Goal: Information Seeking & Learning: Learn about a topic

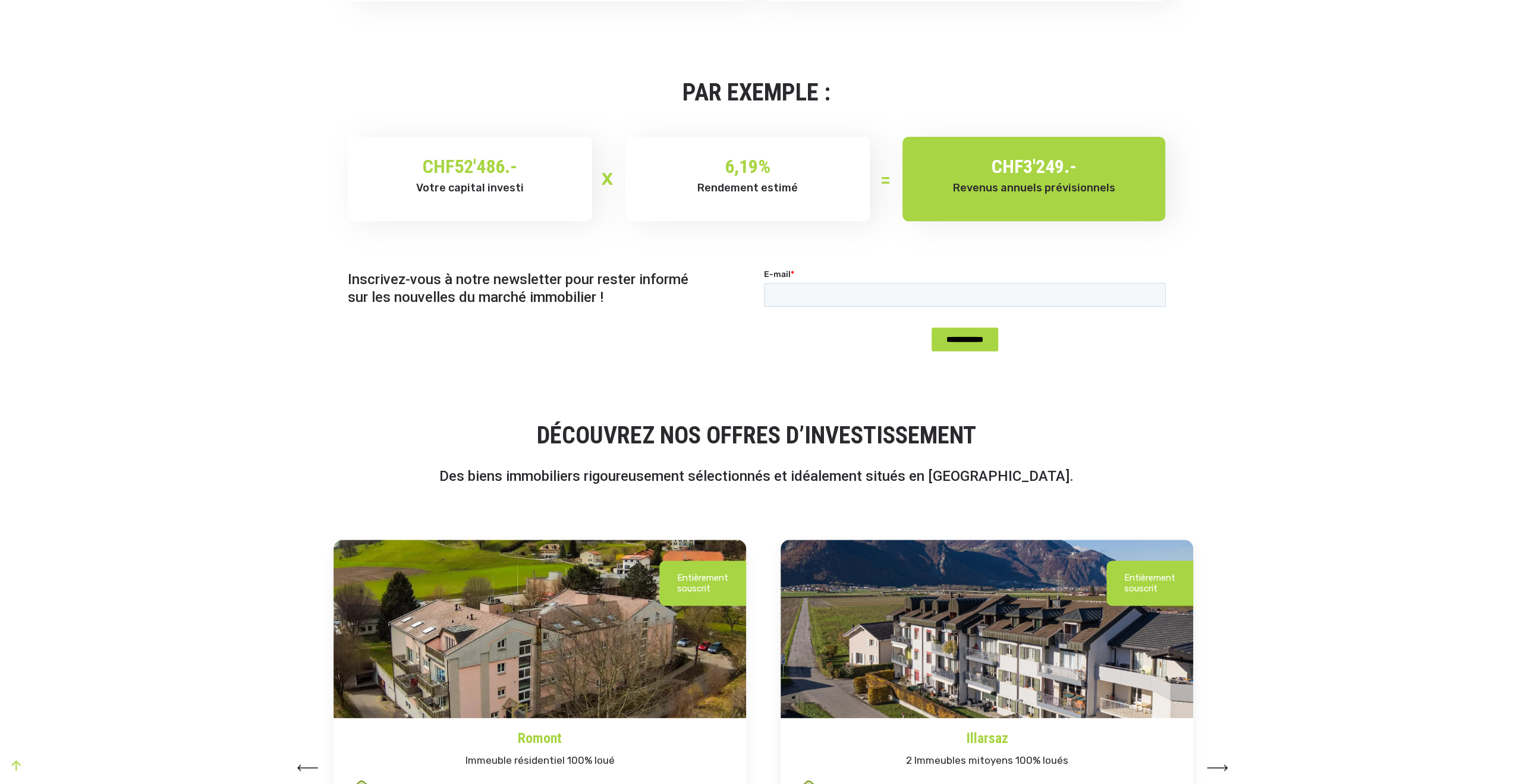
scroll to position [1010, 0]
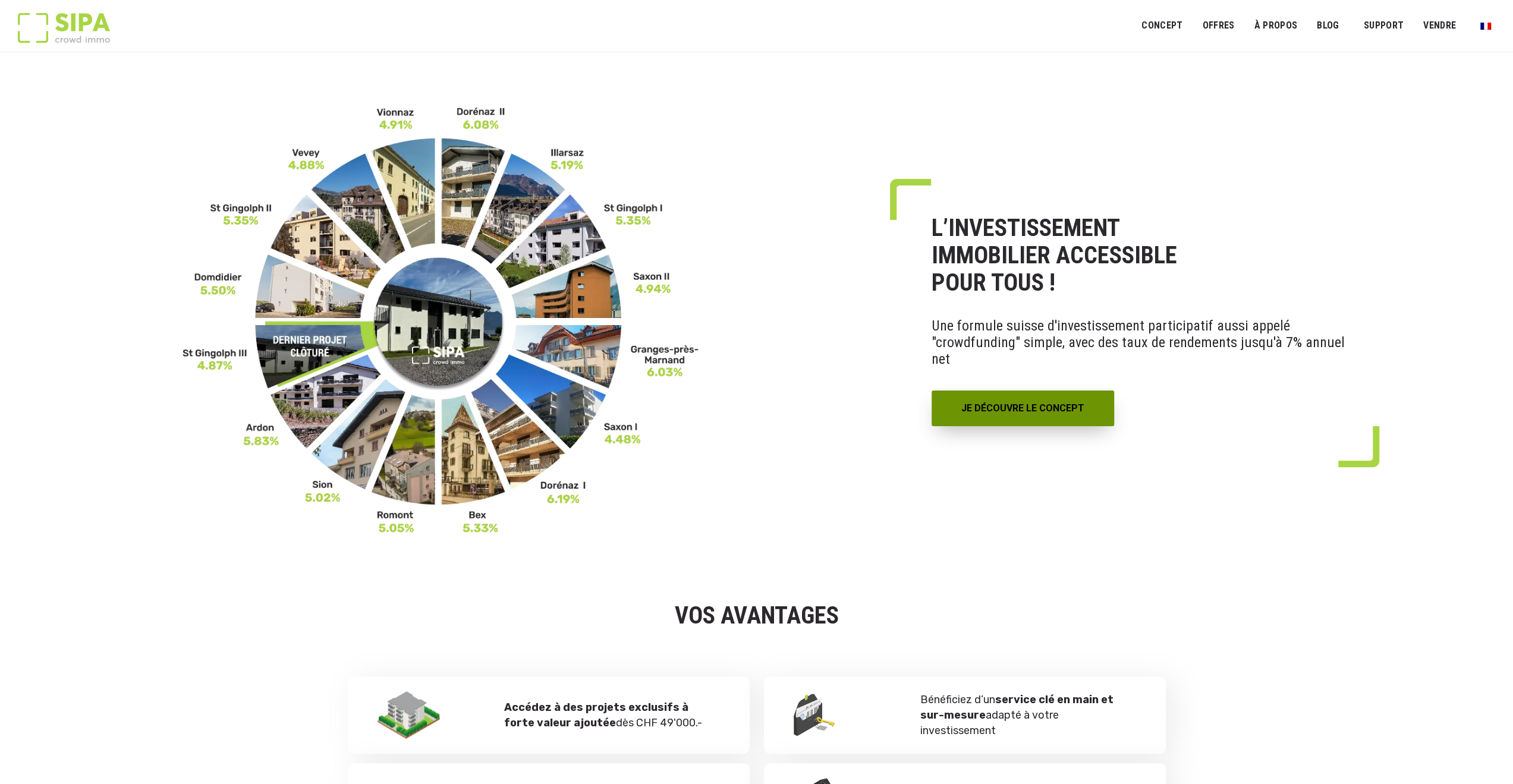
click at [1020, 402] on link "JE DÉCOUVRE LE CONCEPT" at bounding box center [1022, 408] width 182 height 35
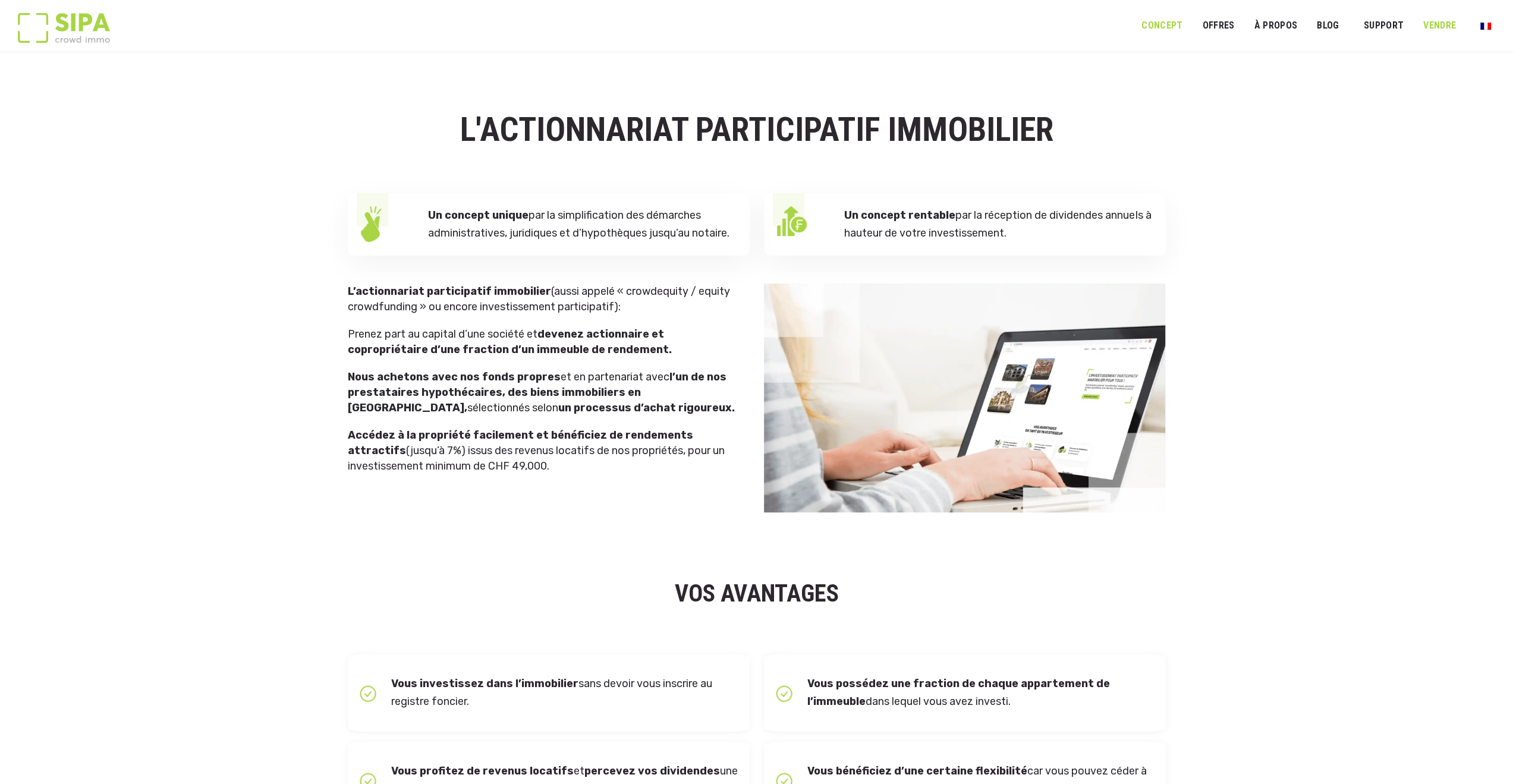
click at [1441, 27] on link "VENDRE" at bounding box center [1439, 26] width 48 height 27
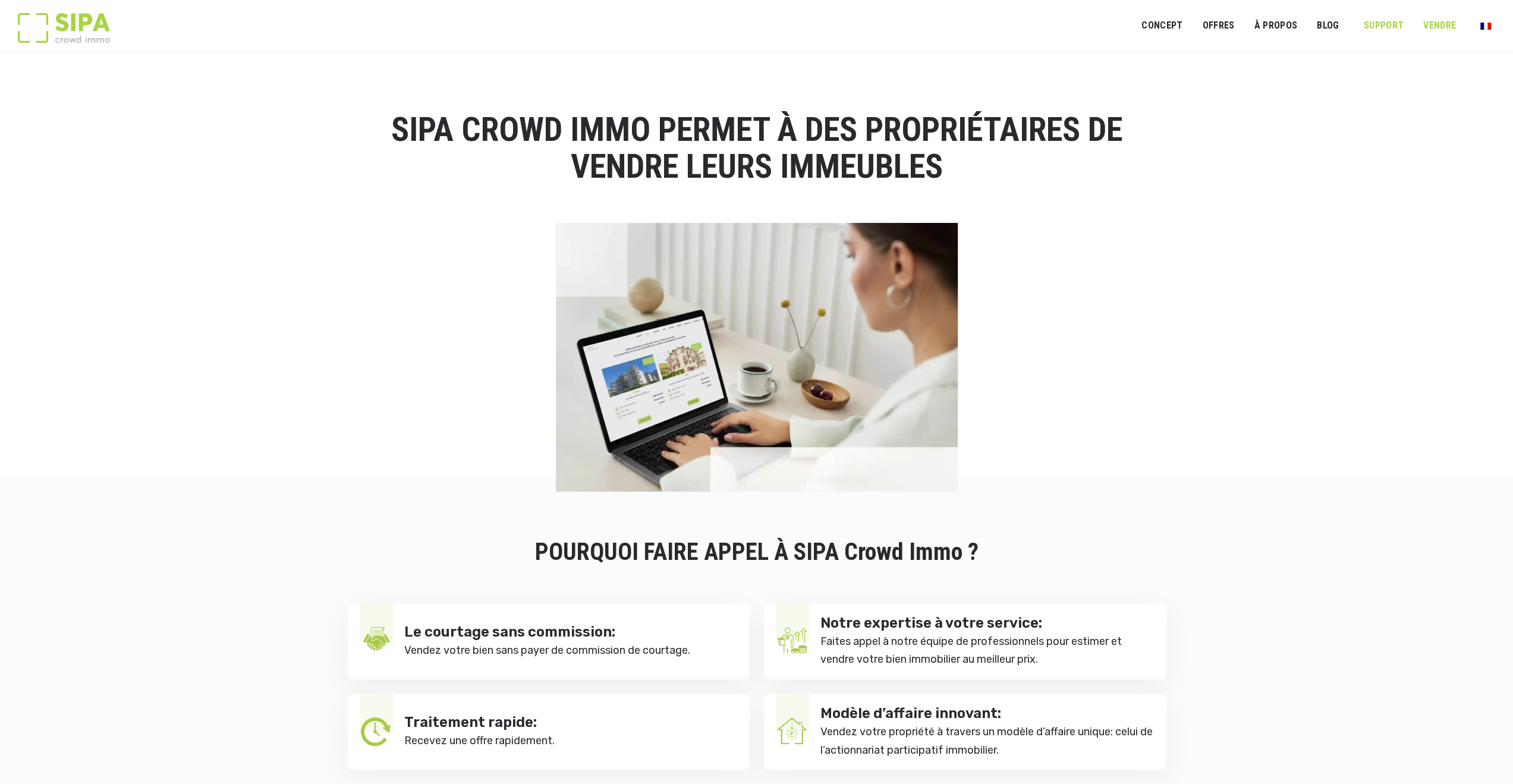
click at [1376, 22] on link "SUPPORT" at bounding box center [1383, 26] width 55 height 27
click at [1387, 26] on link "SUPPORT" at bounding box center [1383, 26] width 55 height 27
click at [1329, 22] on link "Blog" at bounding box center [1328, 26] width 38 height 27
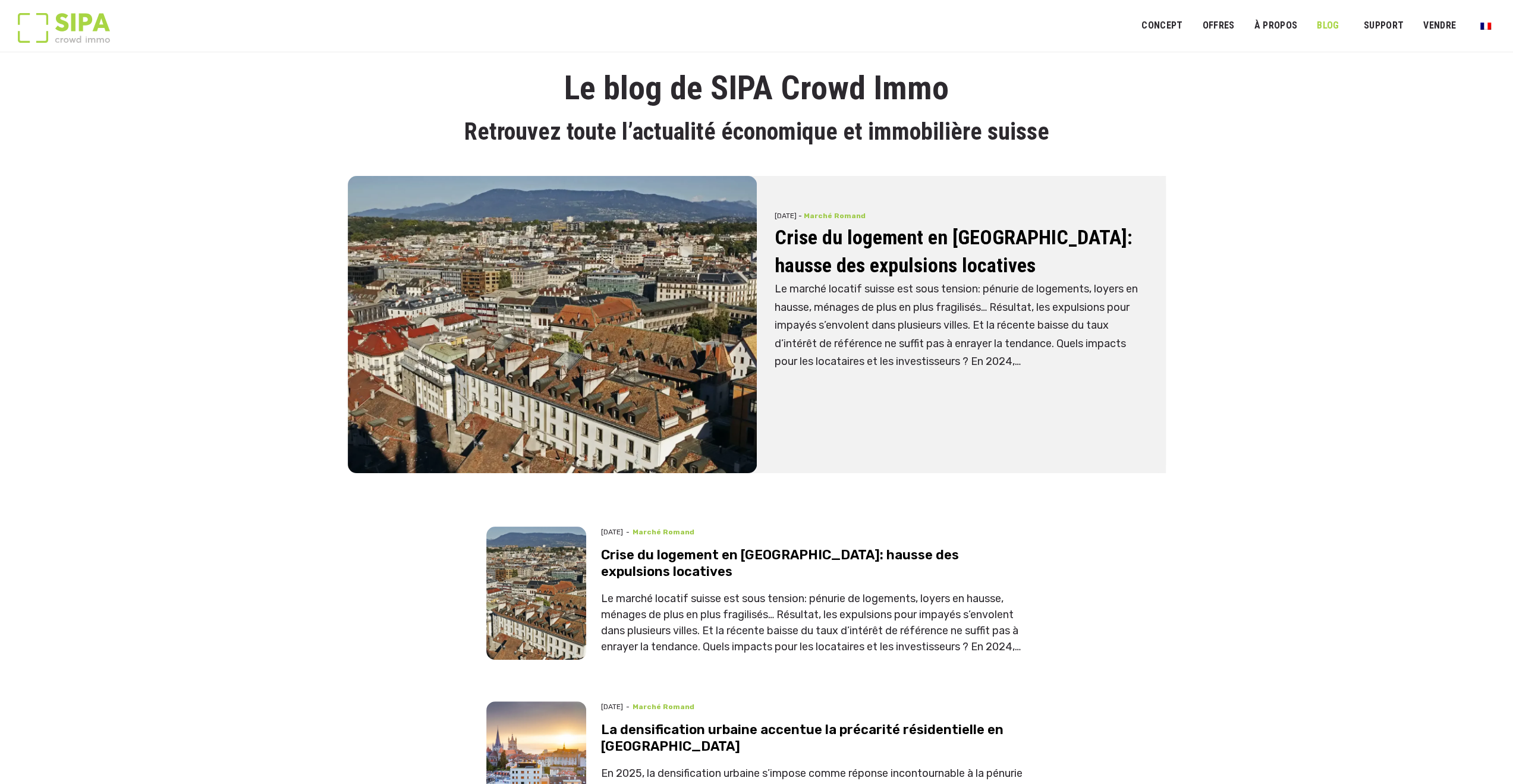
click at [73, 23] on img at bounding box center [63, 27] width 92 height 30
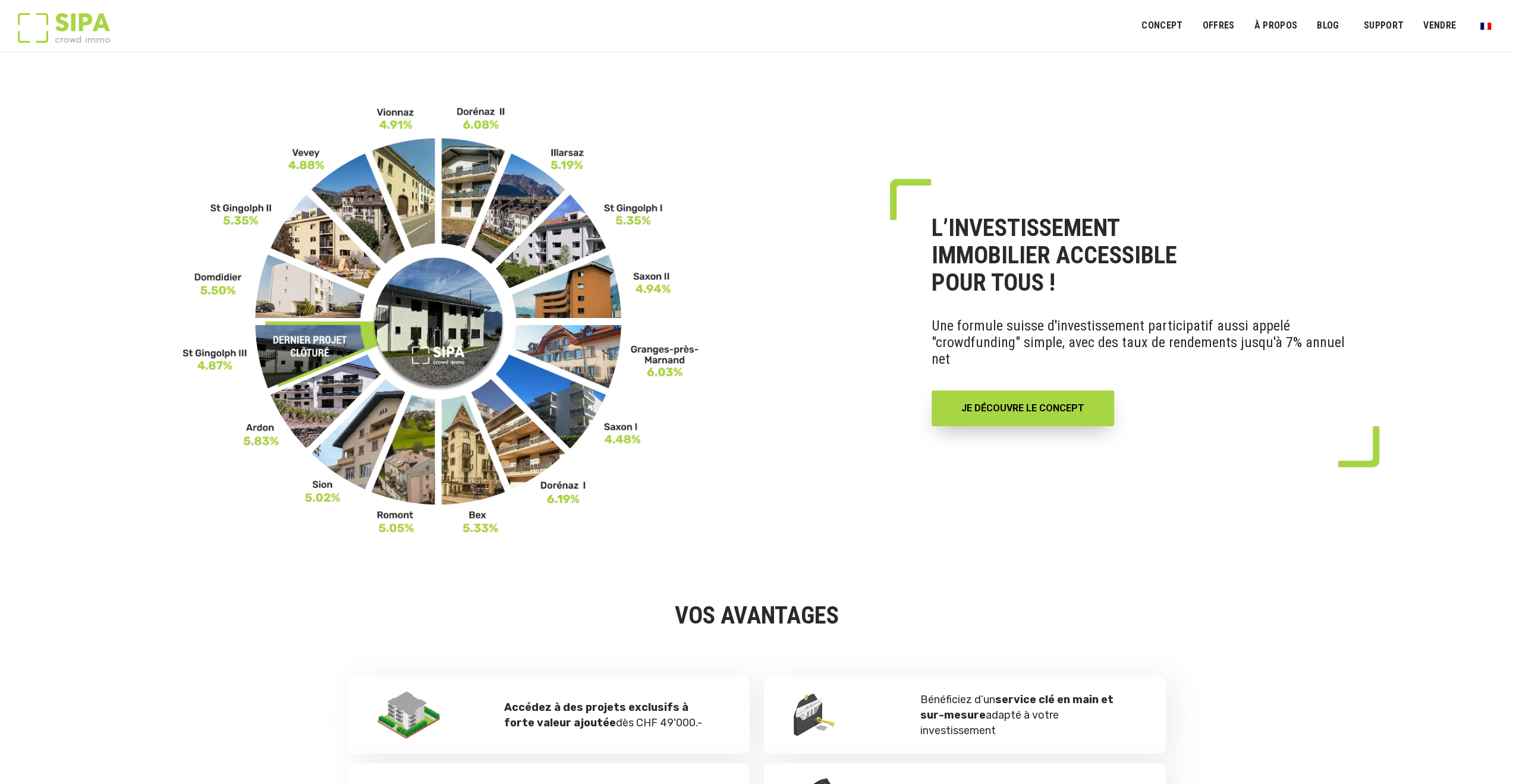
scroll to position [238, 0]
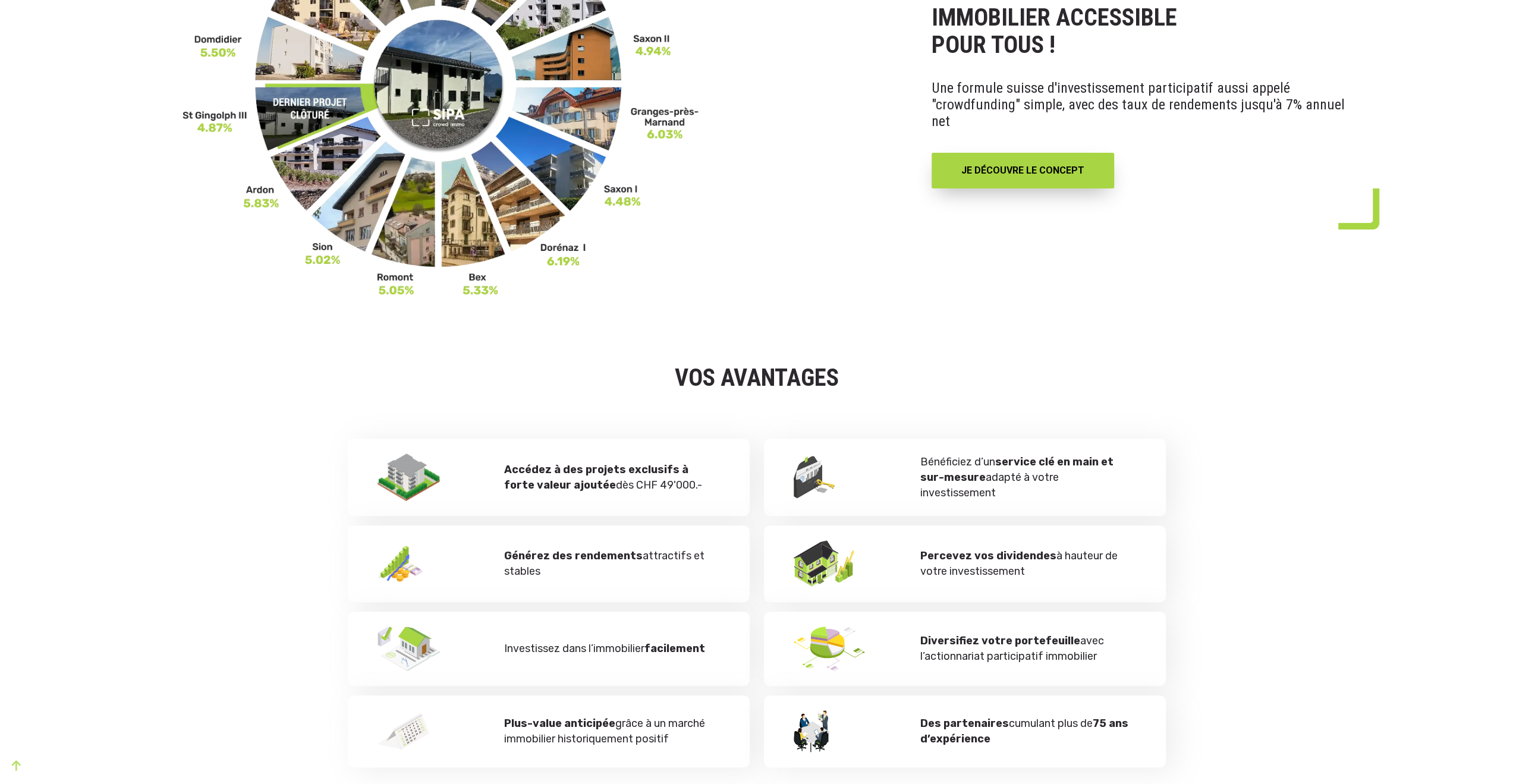
click at [620, 481] on p "Accédez à des projets exclusifs à forte valeur ajoutée dès CHF 49'000.-" at bounding box center [612, 477] width 216 height 31
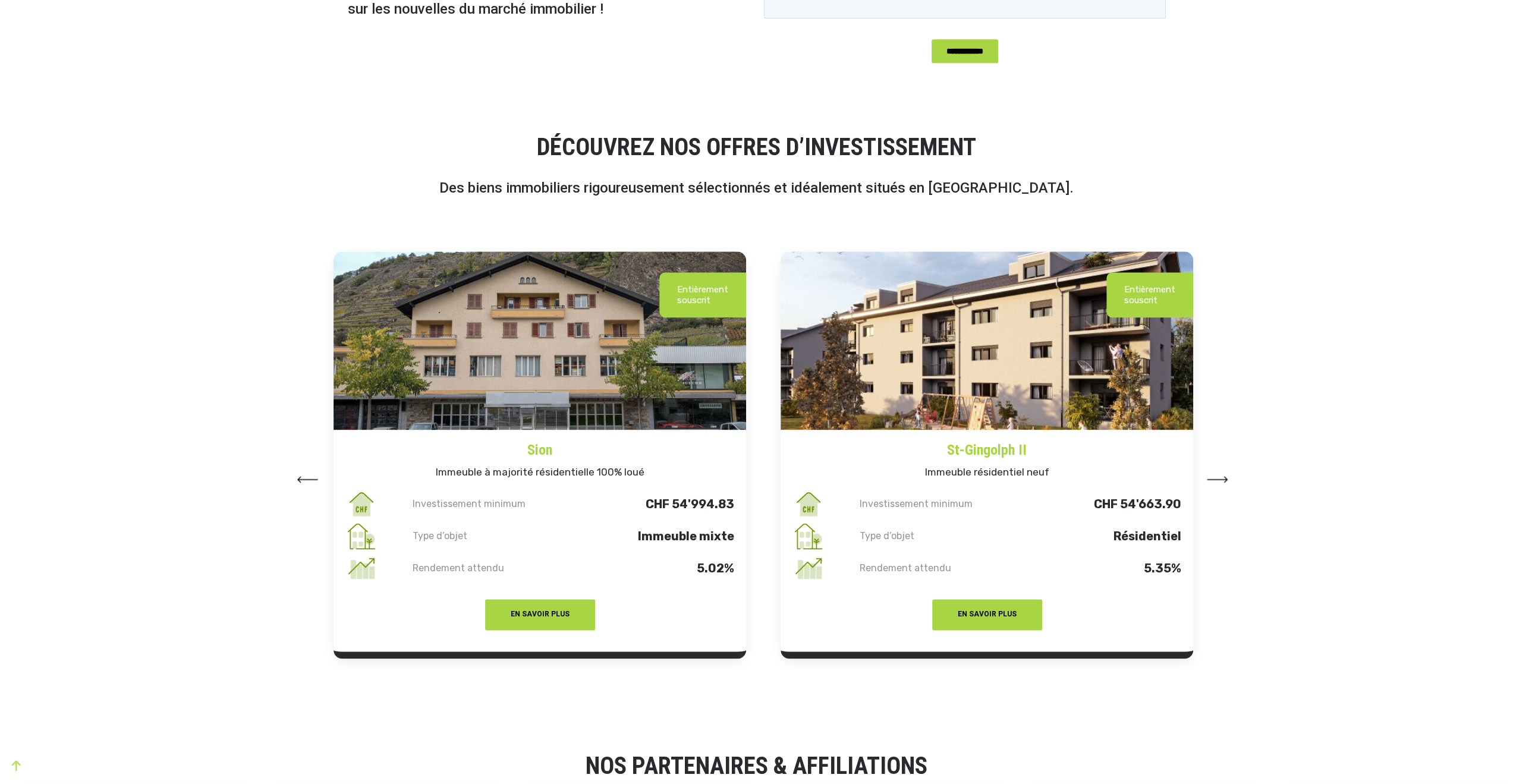
scroll to position [1307, 0]
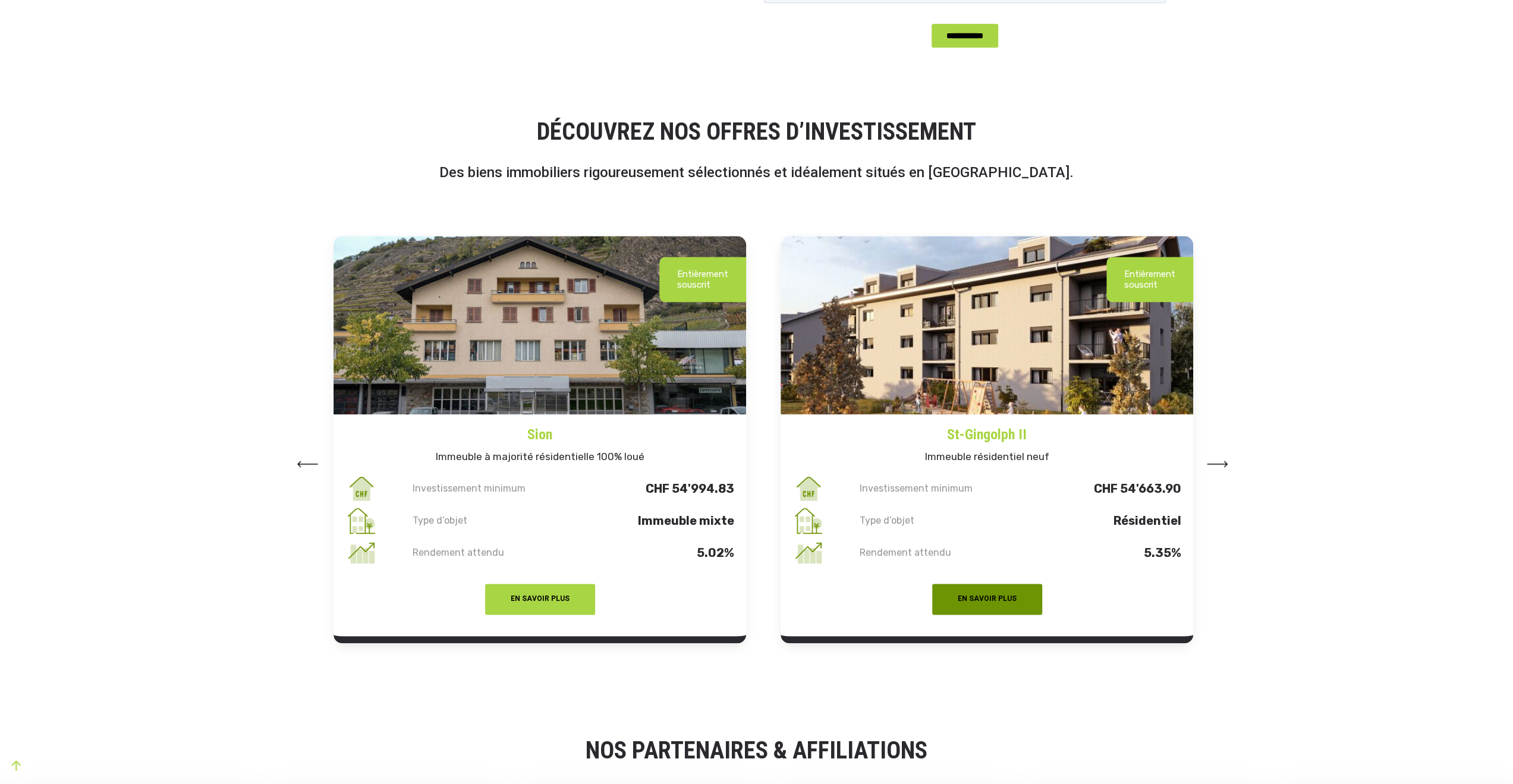
click at [985, 595] on button "EN SAVOIR PLUS" at bounding box center [987, 599] width 110 height 31
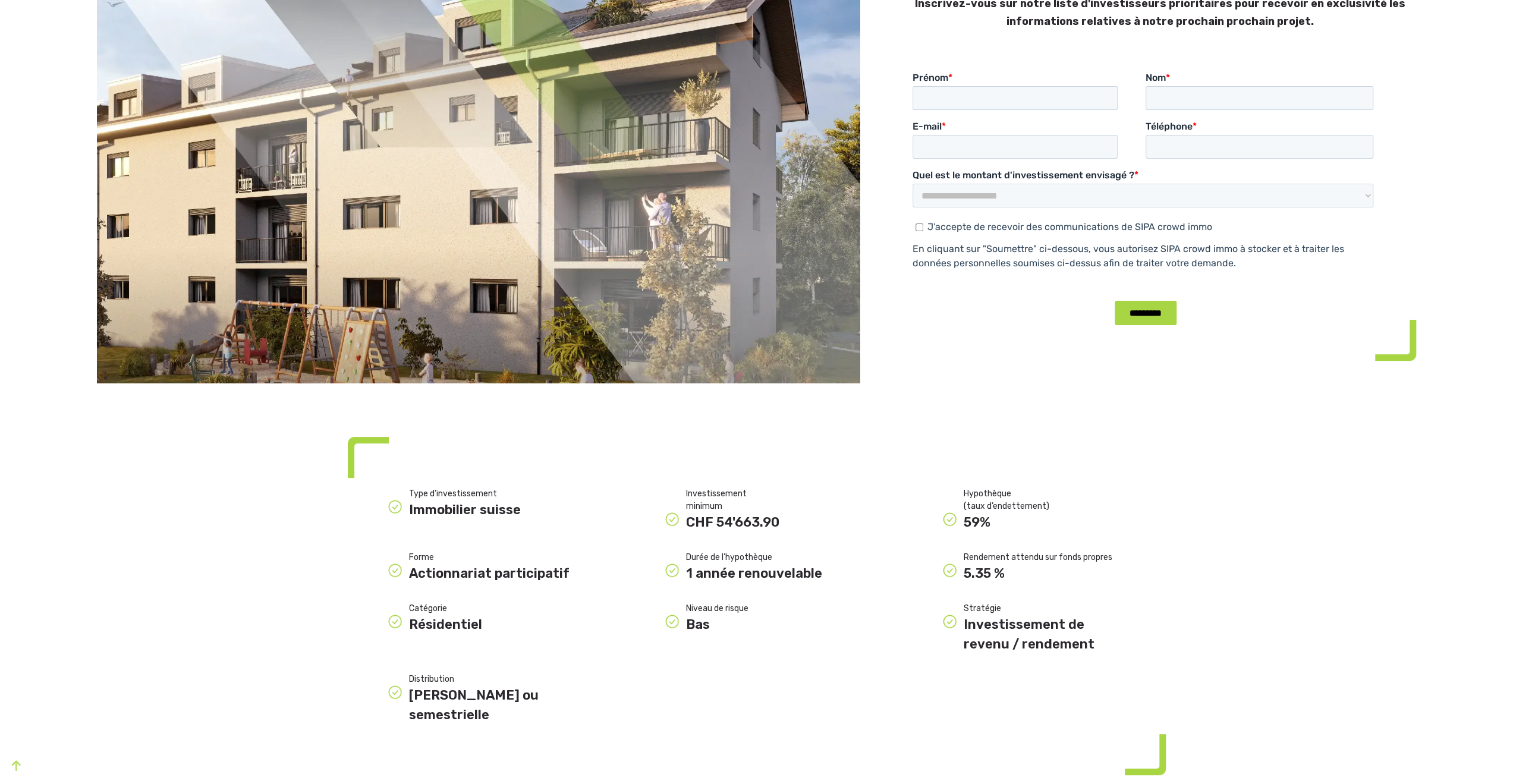
scroll to position [59, 0]
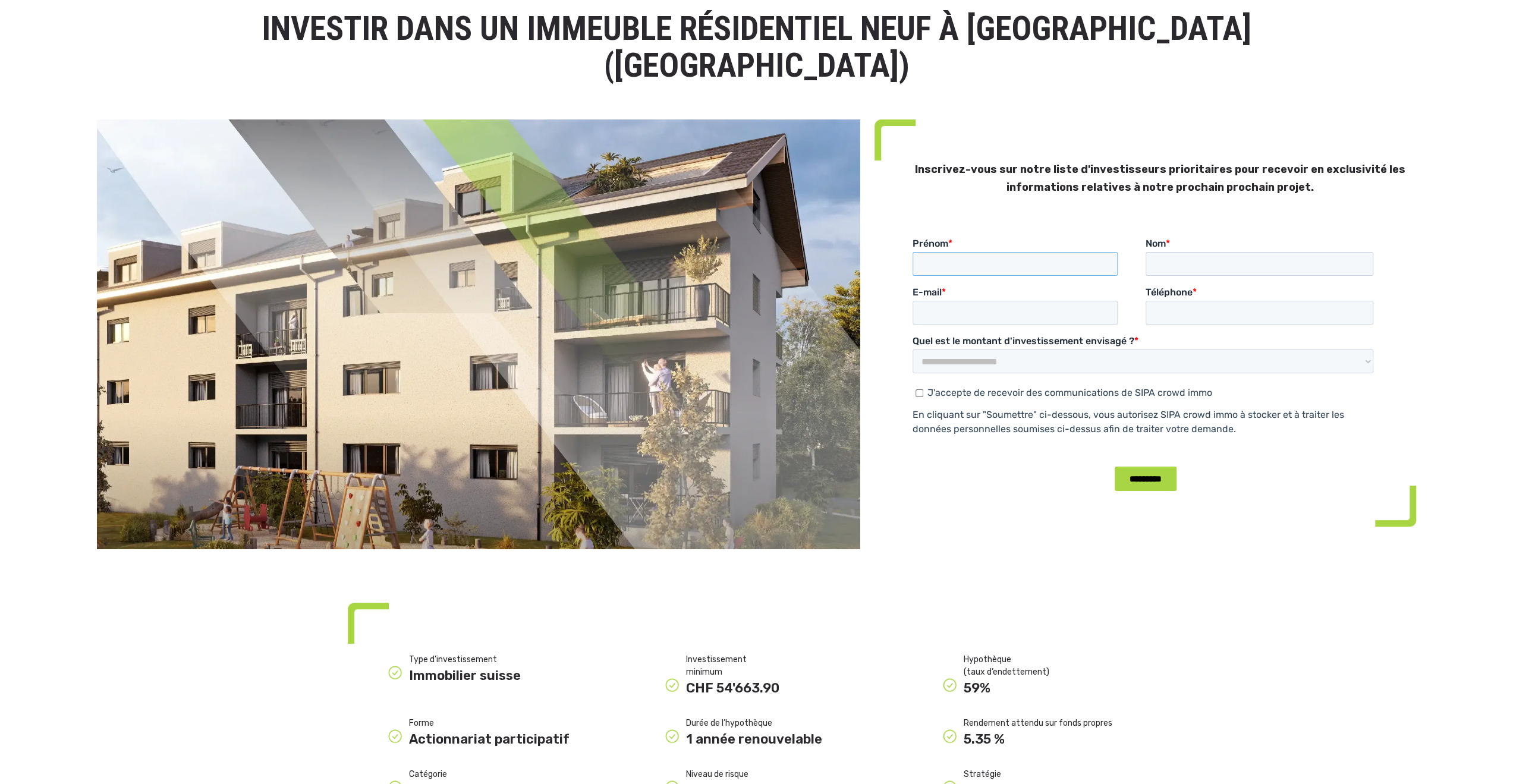
click at [989, 256] on input "Prénom *" at bounding box center [1015, 263] width 205 height 24
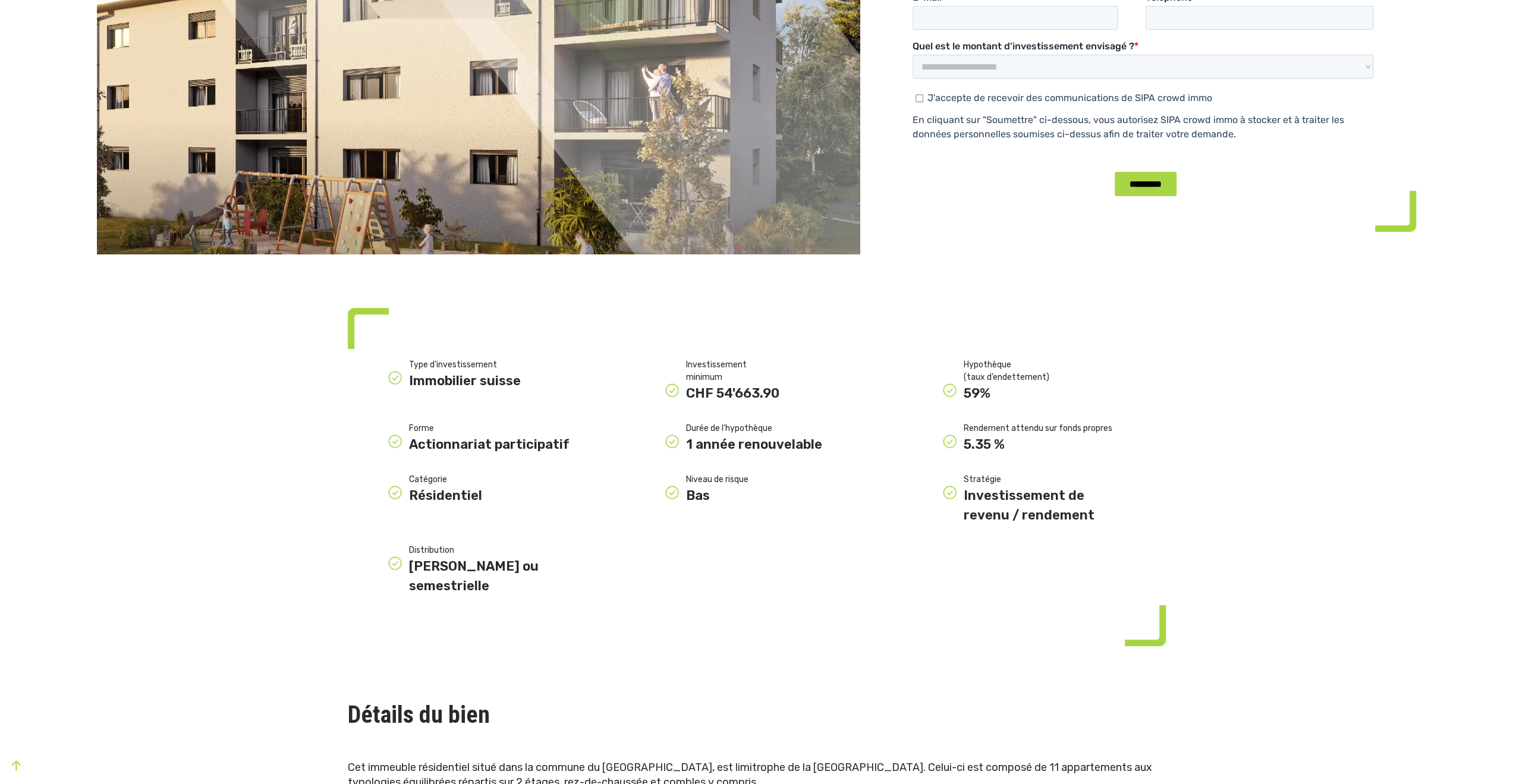
scroll to position [357, 0]
